Goal: Task Accomplishment & Management: Complete application form

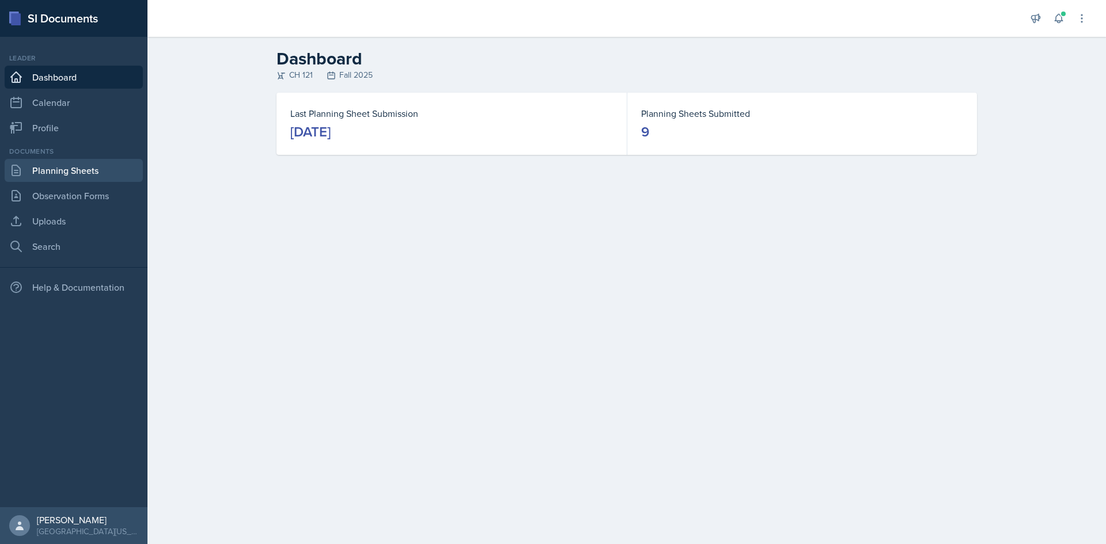
click at [96, 173] on link "Planning Sheets" at bounding box center [74, 170] width 138 height 23
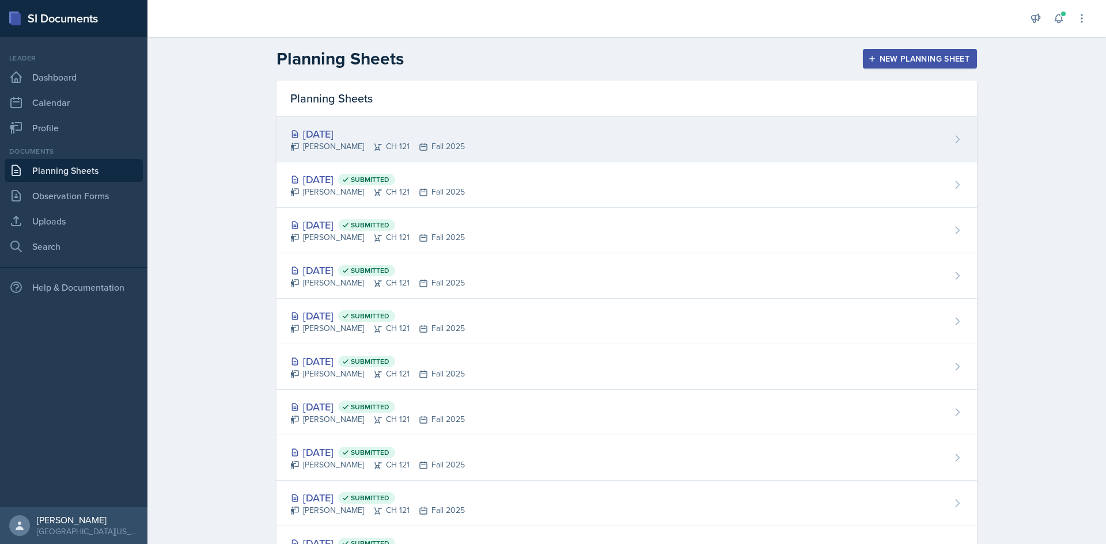
click at [333, 132] on div "[DATE]" at bounding box center [377, 134] width 175 height 16
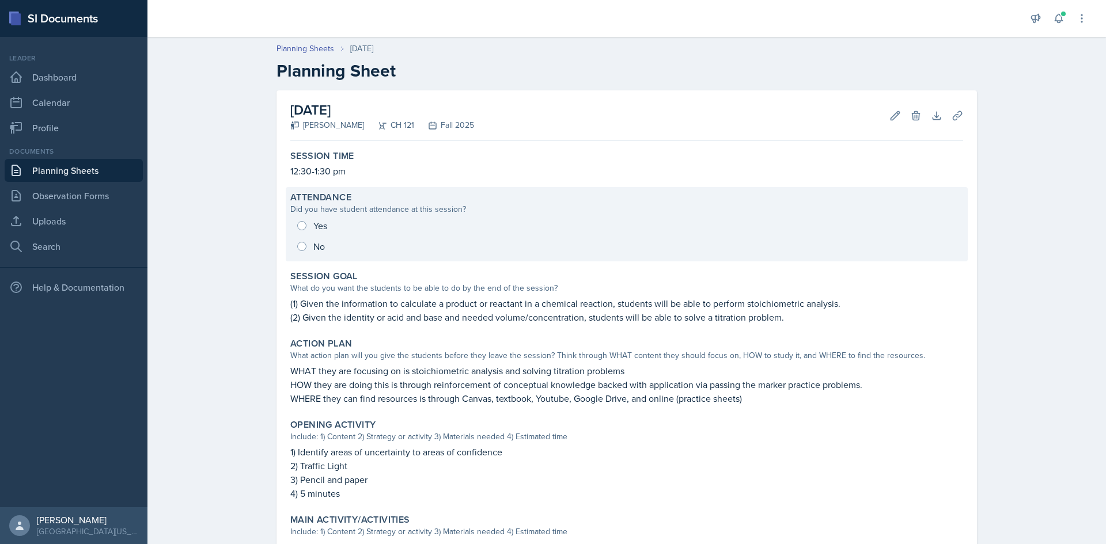
click at [298, 224] on div "Yes No" at bounding box center [626, 235] width 673 height 41
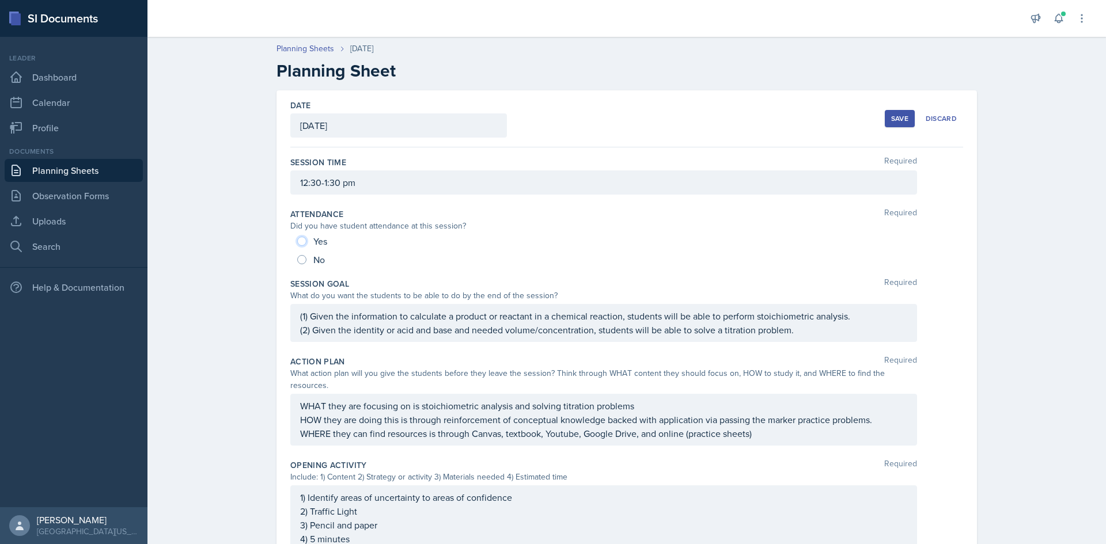
click at [299, 238] on input "Yes" at bounding box center [301, 241] width 9 height 9
radio input "true"
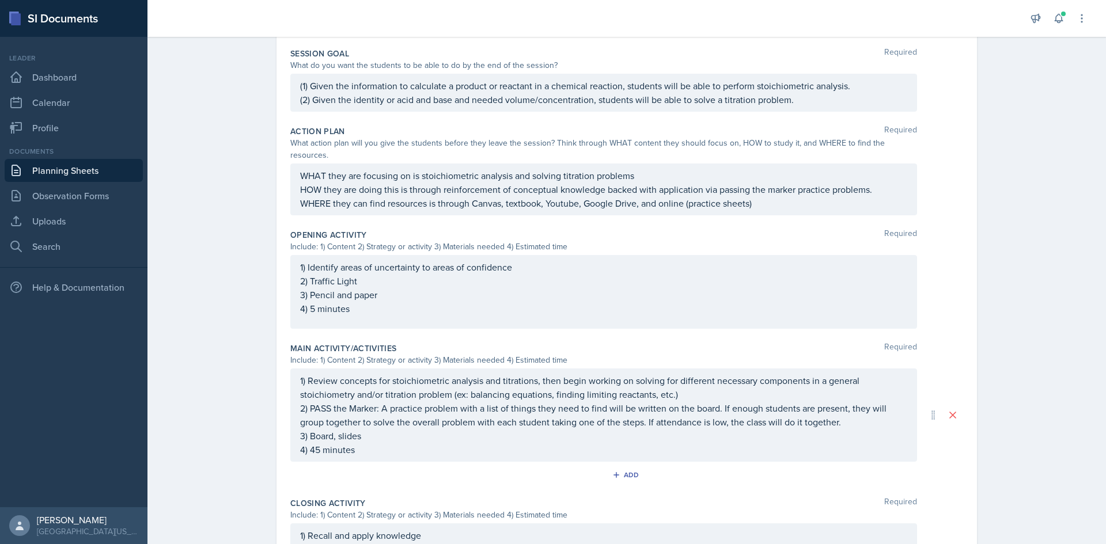
scroll to position [393, 0]
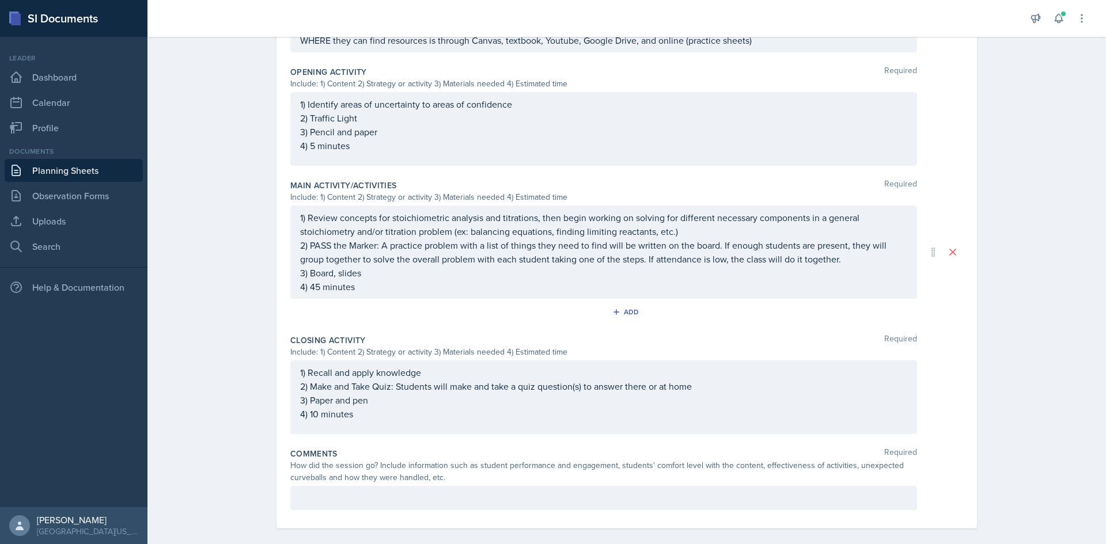
click at [333, 491] on p at bounding box center [603, 498] width 607 height 14
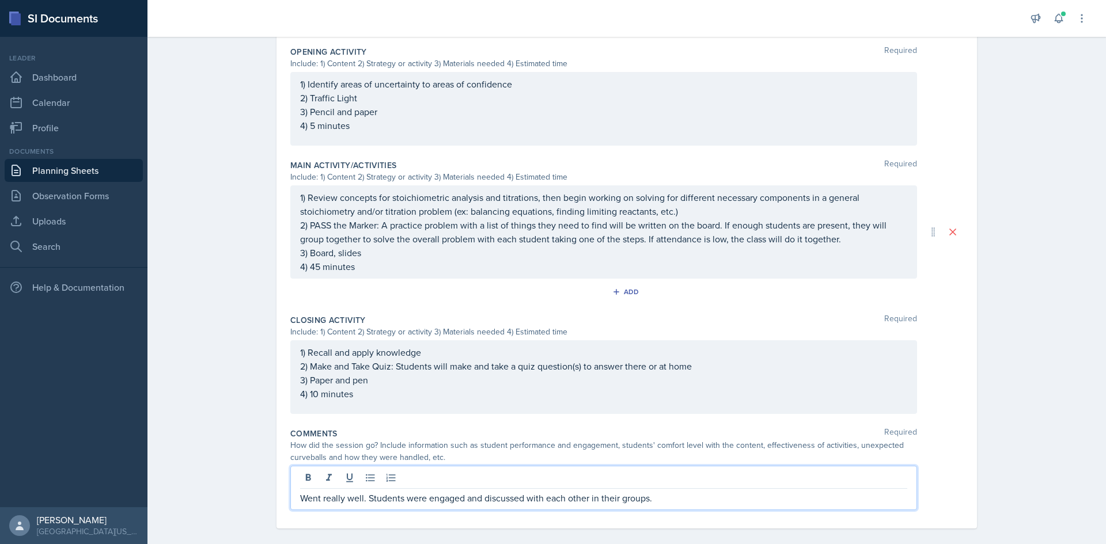
click at [685, 491] on p "Went really well. Students were engaged and discussed with each other in their …" at bounding box center [603, 498] width 607 height 14
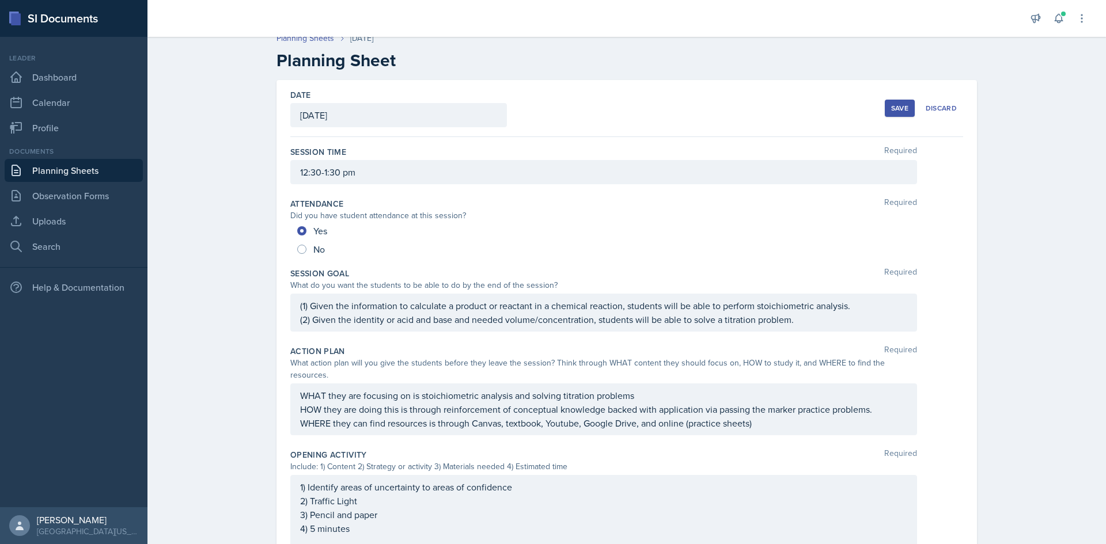
scroll to position [0, 0]
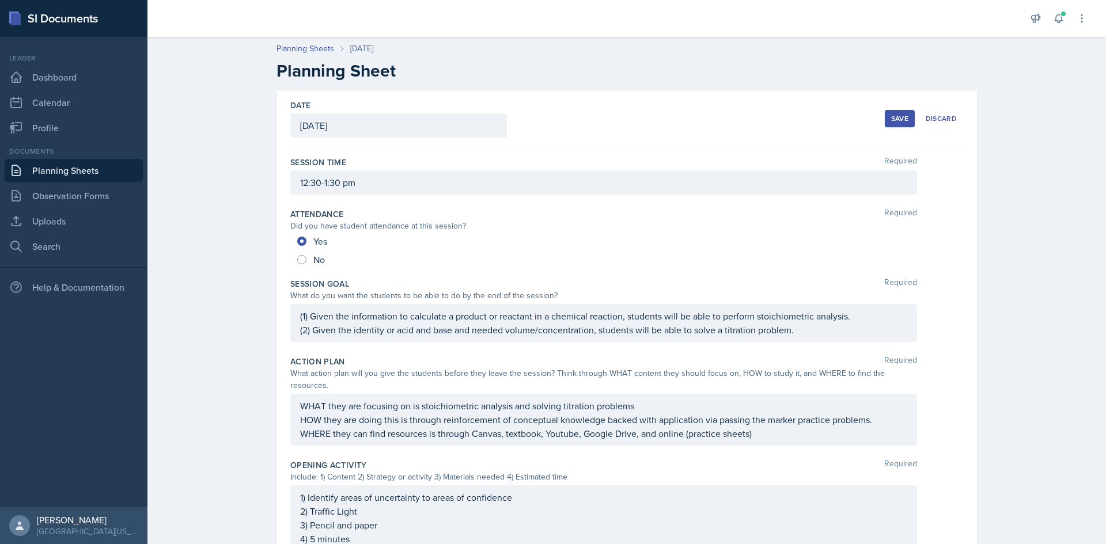
click at [891, 122] on div "Save" at bounding box center [899, 118] width 17 height 9
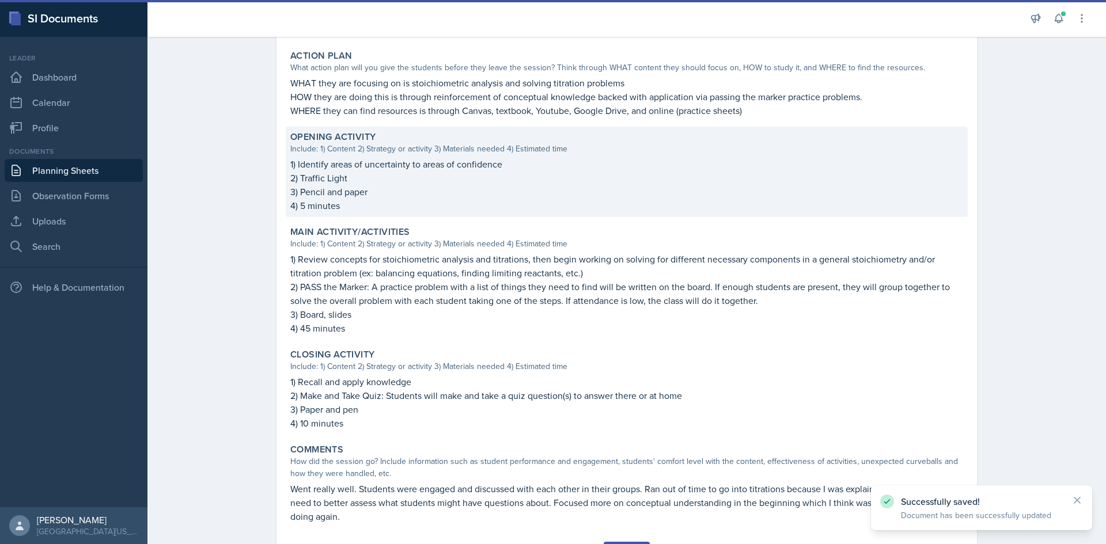
scroll to position [347, 0]
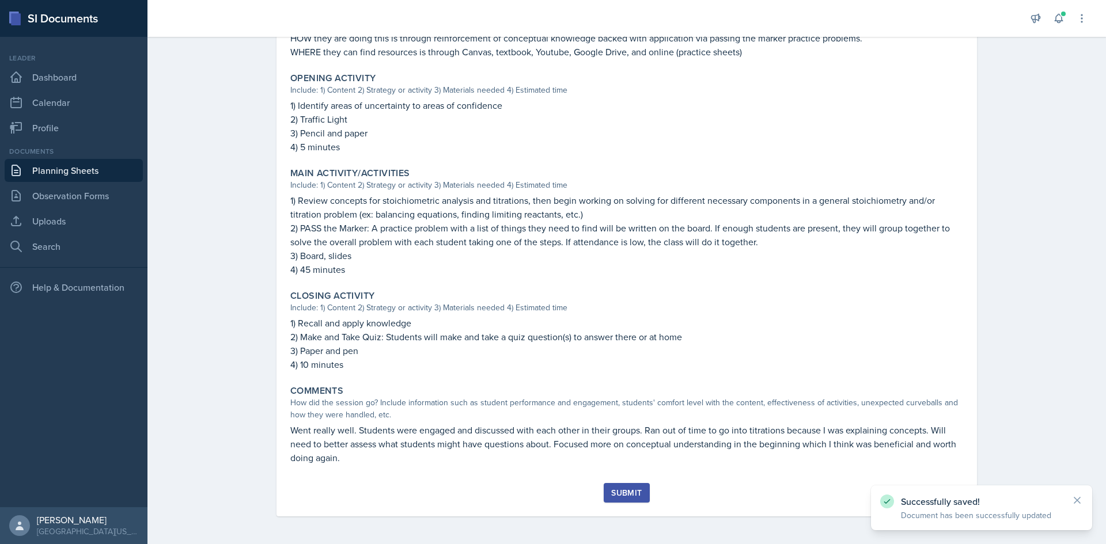
click at [638, 491] on button "Submit" at bounding box center [627, 493] width 46 height 20
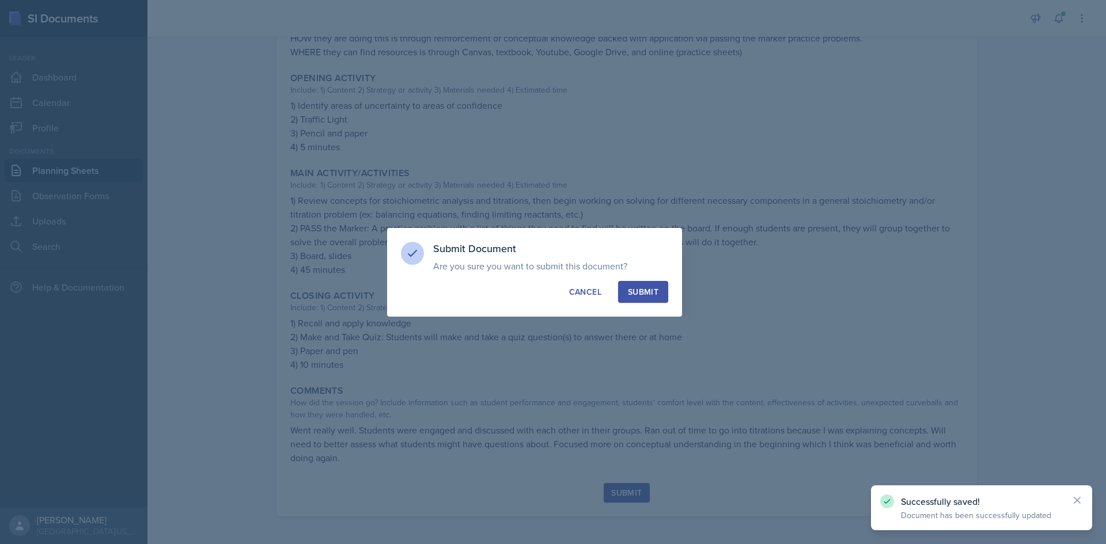
click at [651, 293] on div "Submit" at bounding box center [643, 292] width 31 height 12
radio input "true"
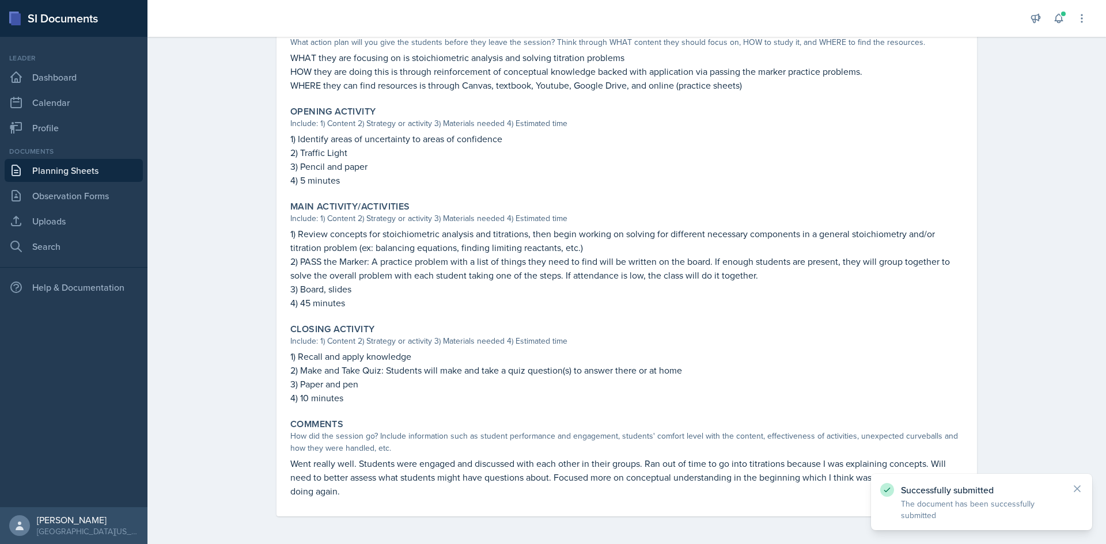
scroll to position [0, 0]
